Goal: Task Accomplishment & Management: Manage account settings

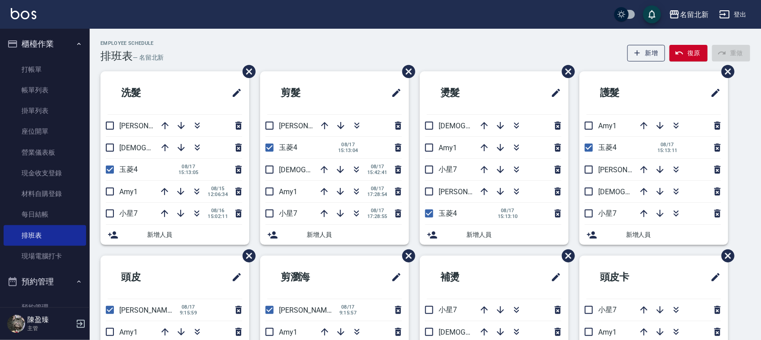
drag, startPoint x: 0, startPoint y: 0, endPoint x: 207, endPoint y: 41, distance: 210.7
click at [207, 41] on div "Employee Schedule 排班表 — 名留北新 新增 復原 重做" at bounding box center [425, 51] width 650 height 22
click at [108, 169] on input "checkbox" at bounding box center [109, 169] width 19 height 19
checkbox input "false"
click at [113, 124] on input "checkbox" at bounding box center [109, 125] width 19 height 19
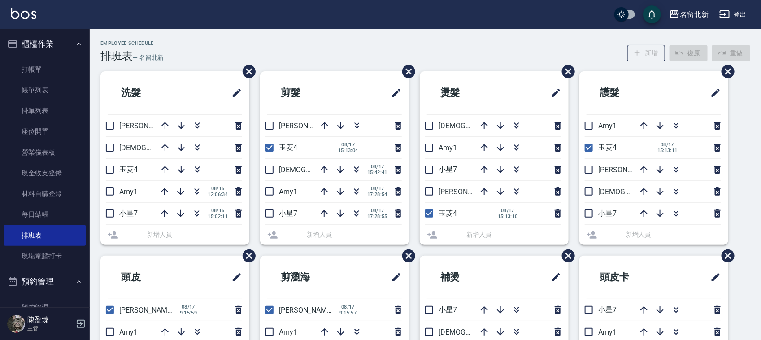
checkbox input "true"
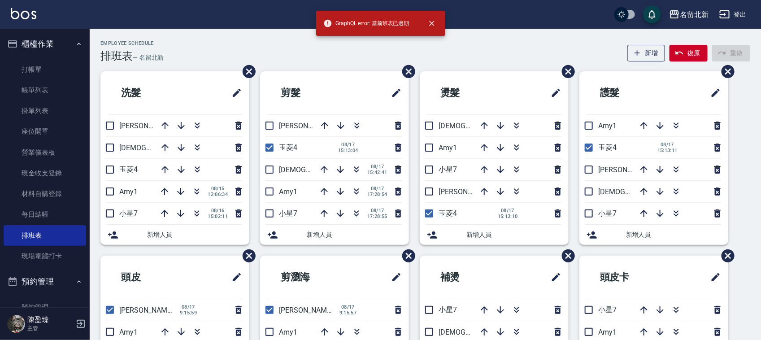
drag, startPoint x: 268, startPoint y: 147, endPoint x: 254, endPoint y: 157, distance: 17.3
click at [267, 147] on input "checkbox" at bounding box center [269, 147] width 19 height 19
checkbox input "false"
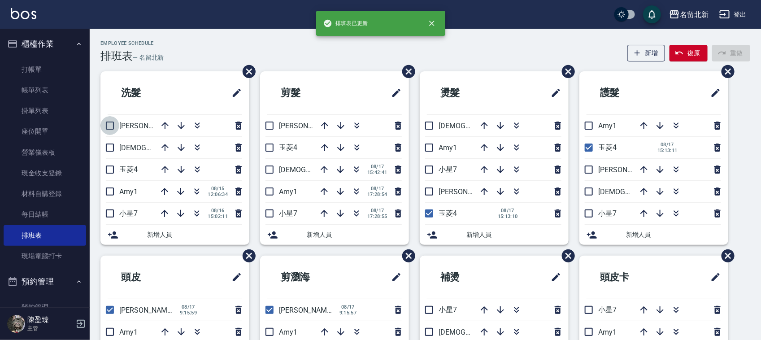
drag, startPoint x: 109, startPoint y: 129, endPoint x: 194, endPoint y: 154, distance: 88.7
click at [110, 130] on input "checkbox" at bounding box center [109, 125] width 19 height 19
checkbox input "true"
click at [273, 128] on input "checkbox" at bounding box center [269, 125] width 19 height 19
checkbox input "true"
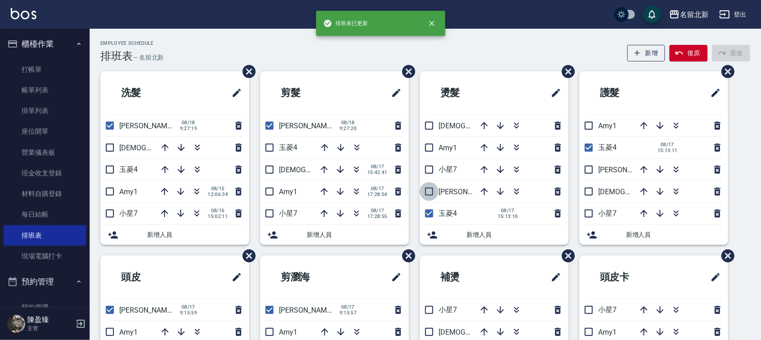
click at [429, 195] on input "checkbox" at bounding box center [429, 191] width 19 height 19
checkbox input "true"
click at [429, 218] on input "checkbox" at bounding box center [429, 213] width 19 height 19
checkbox input "false"
click at [586, 151] on input "checkbox" at bounding box center [588, 147] width 19 height 19
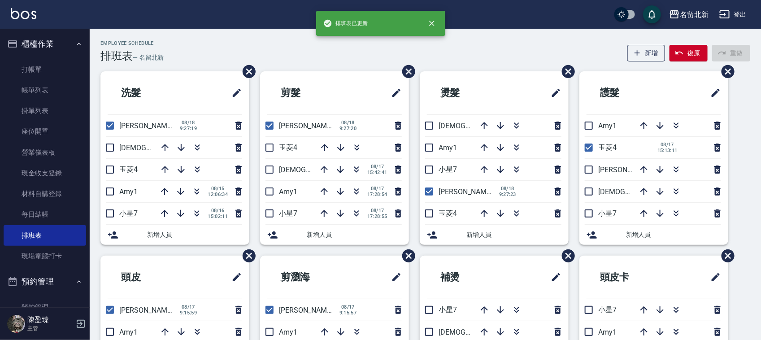
checkbox input "false"
click at [588, 169] on input "checkbox" at bounding box center [588, 169] width 19 height 19
checkbox input "true"
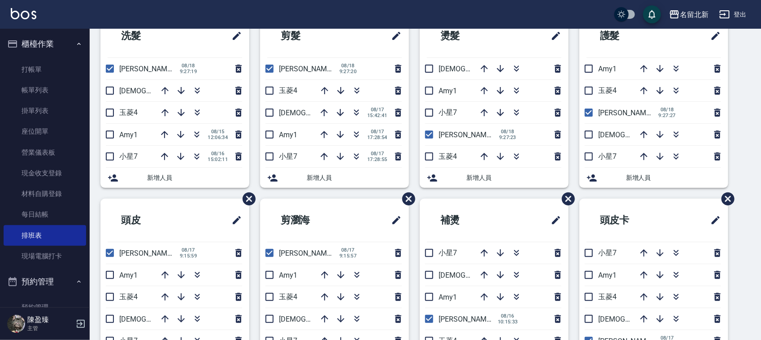
scroll to position [60, 0]
